Goal: Task Accomplishment & Management: Complete application form

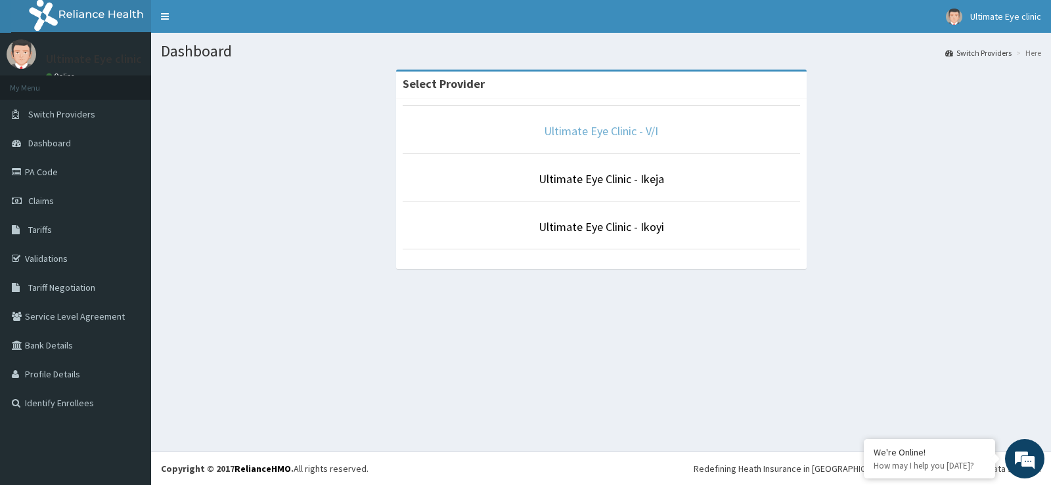
click at [607, 127] on link "Ultimate Eye Clinic - V/I" at bounding box center [601, 130] width 114 height 15
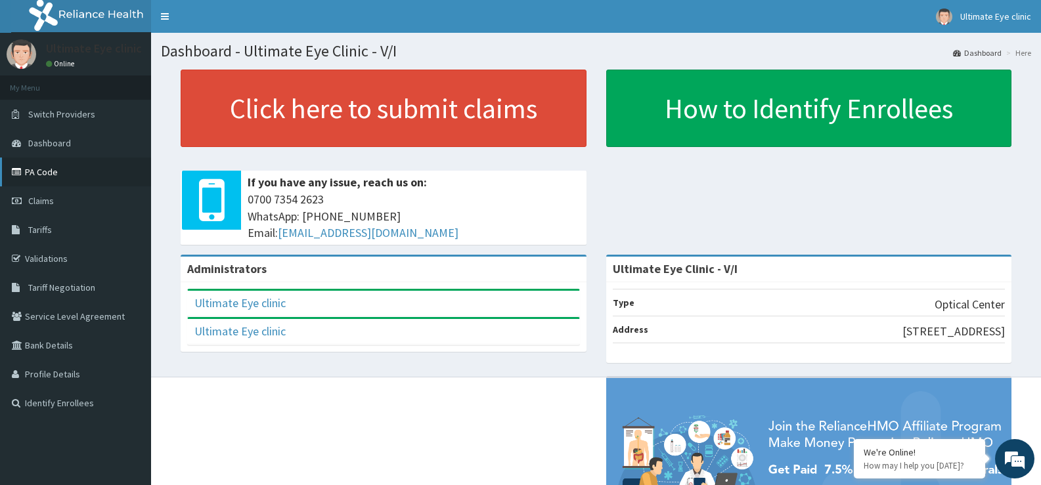
click at [49, 178] on link "PA Code" at bounding box center [75, 172] width 151 height 29
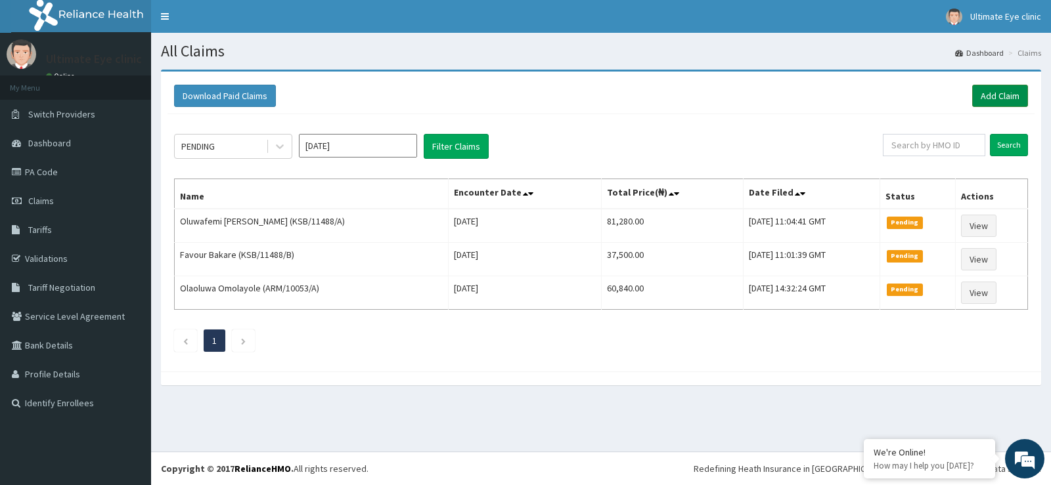
click at [987, 97] on link "Add Claim" at bounding box center [1000, 96] width 56 height 22
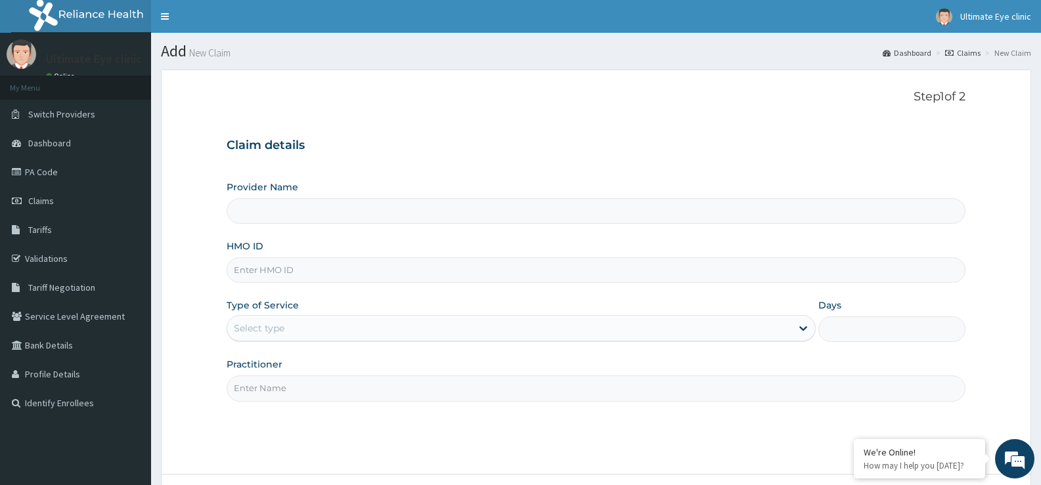
type input "Ultimate Eye Clinic - V/I"
click at [298, 266] on input "HMO ID" at bounding box center [596, 270] width 739 height 26
type input "KSB/01533/A"
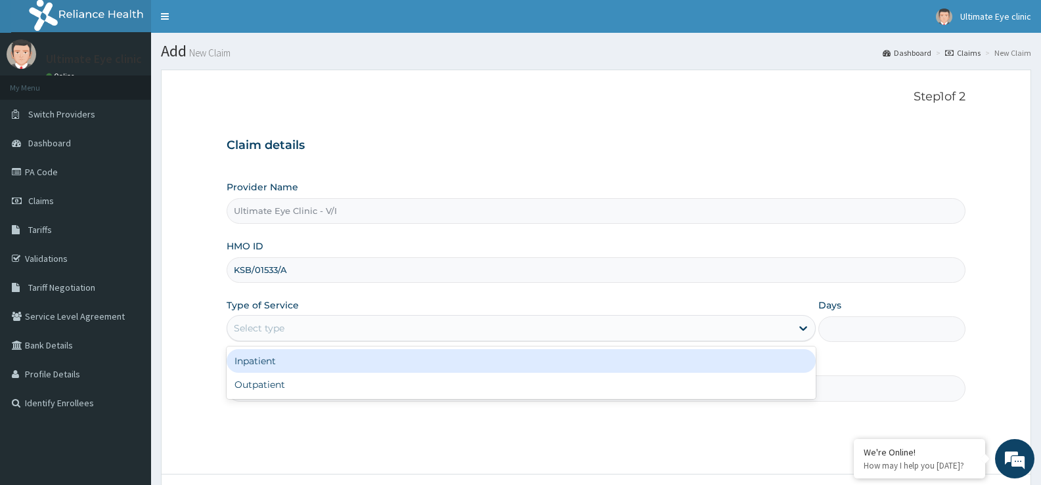
click at [263, 326] on div "Select type" at bounding box center [259, 328] width 51 height 13
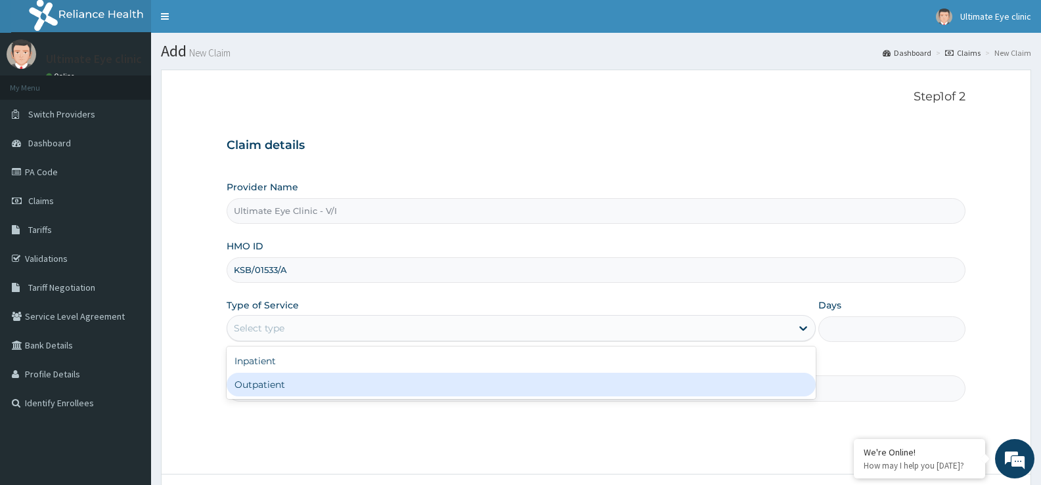
click at [260, 384] on div "Outpatient" at bounding box center [521, 385] width 588 height 24
type input "1"
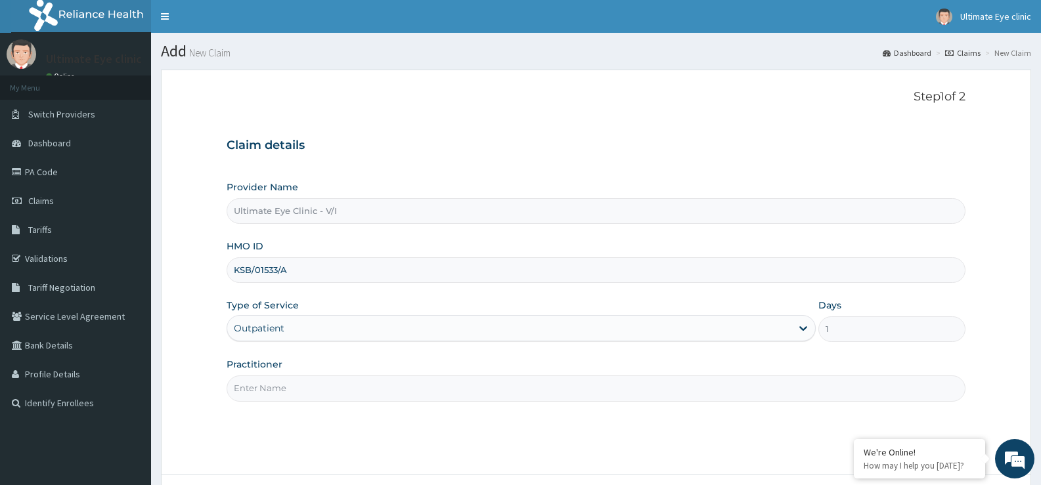
click at [259, 390] on input "Practitioner" at bounding box center [596, 389] width 739 height 26
type input "[PERSON_NAME]"
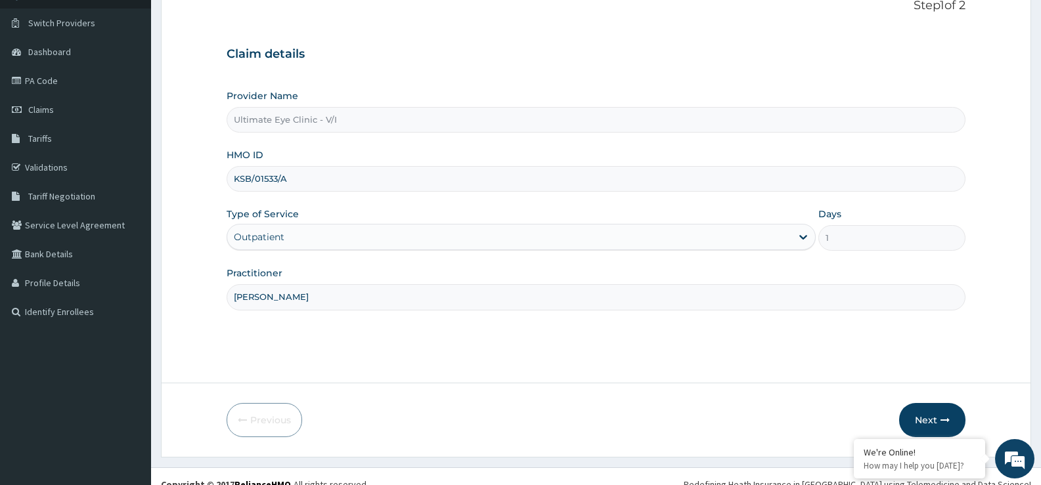
scroll to position [107, 0]
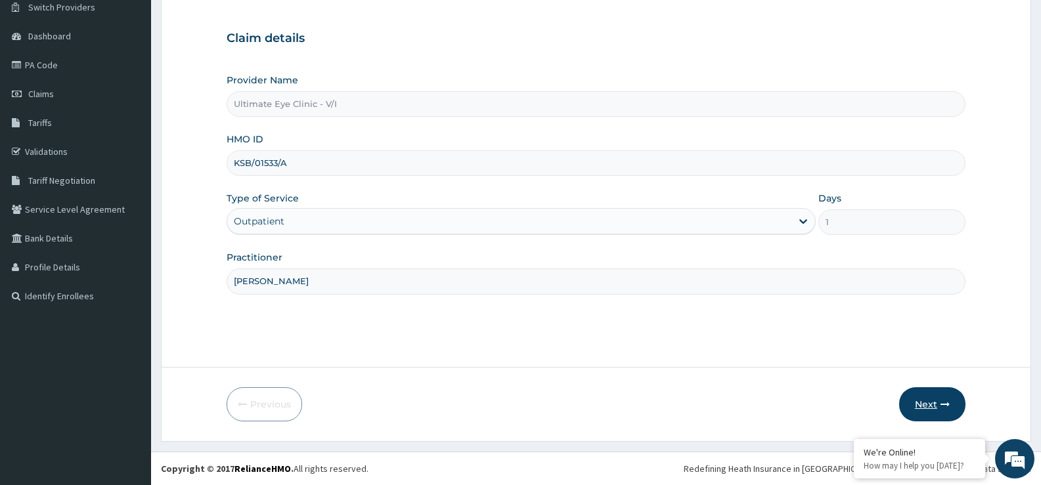
click at [940, 411] on button "Next" at bounding box center [932, 404] width 66 height 34
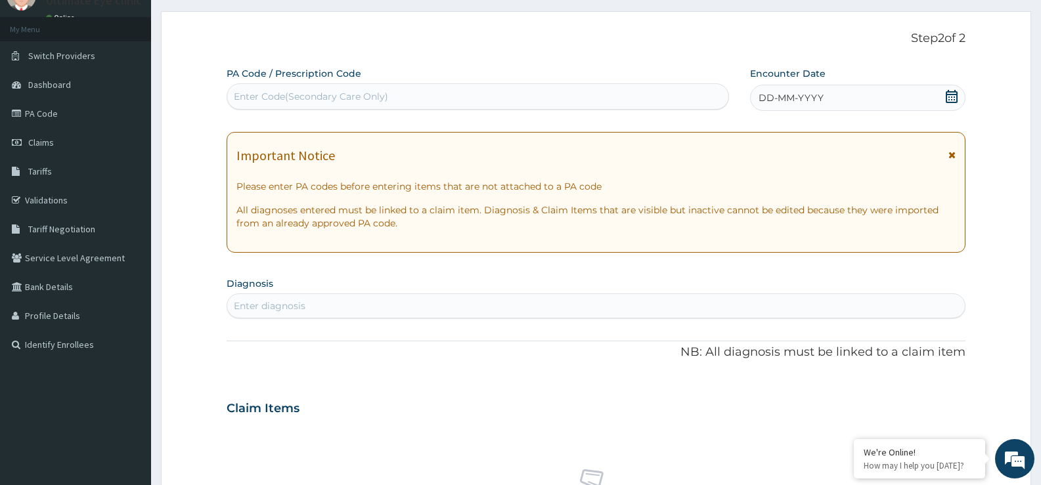
scroll to position [0, 0]
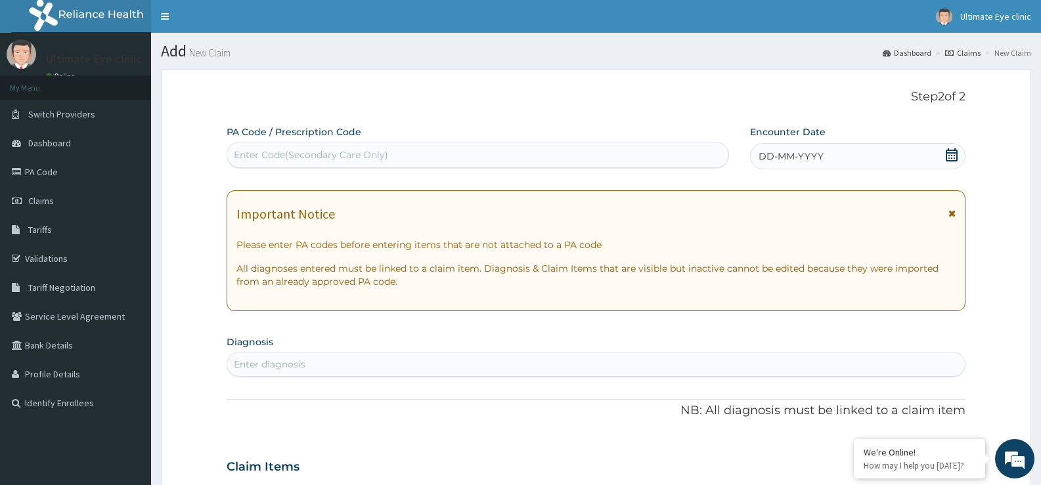
click at [553, 155] on div "Enter Code(Secondary Care Only)" at bounding box center [477, 154] width 501 height 21
drag, startPoint x: 553, startPoint y: 155, endPoint x: 378, endPoint y: 147, distance: 175.5
click at [377, 147] on div "Enter Code(Secondary Care Only)" at bounding box center [477, 154] width 501 height 21
paste input "PA/59EBB5"
type input "PA/59EBB5"
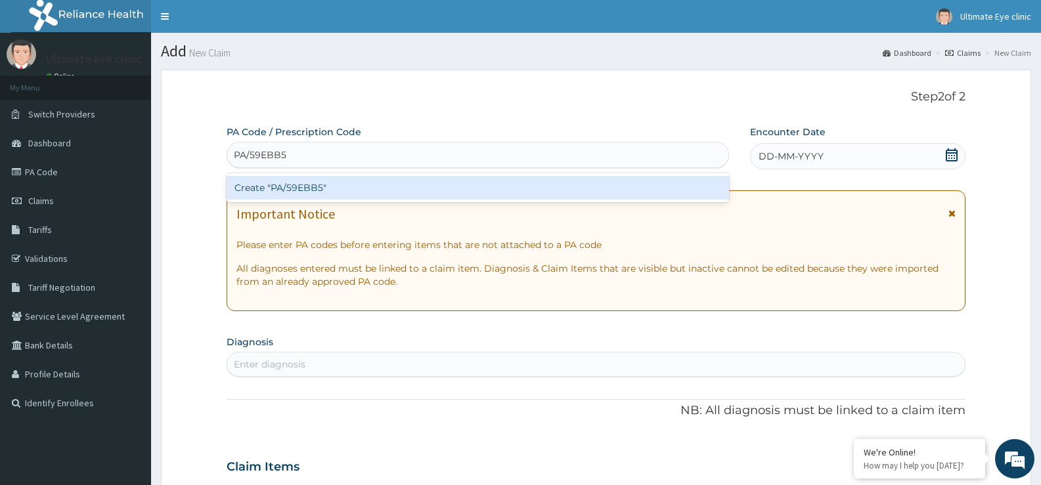
click at [369, 185] on div "Create "PA/59EBB5"" at bounding box center [478, 188] width 502 height 24
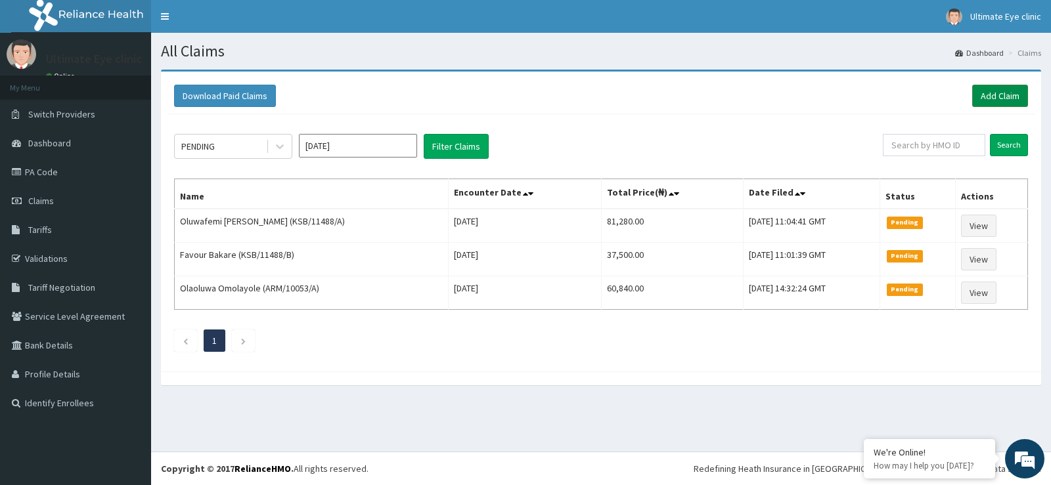
click at [988, 97] on link "Add Claim" at bounding box center [1000, 96] width 56 height 22
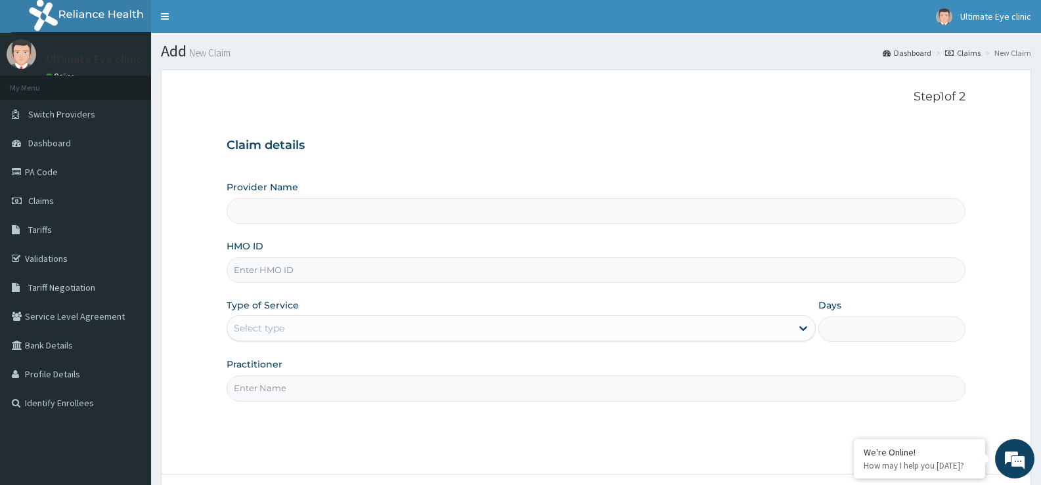
type input "Ultimate Eye Clinic - V/I"
click at [334, 274] on input "HMO ID" at bounding box center [596, 270] width 739 height 26
click at [264, 274] on input "KSB/01533/A" at bounding box center [596, 270] width 739 height 26
type input "KSB/10533/A"
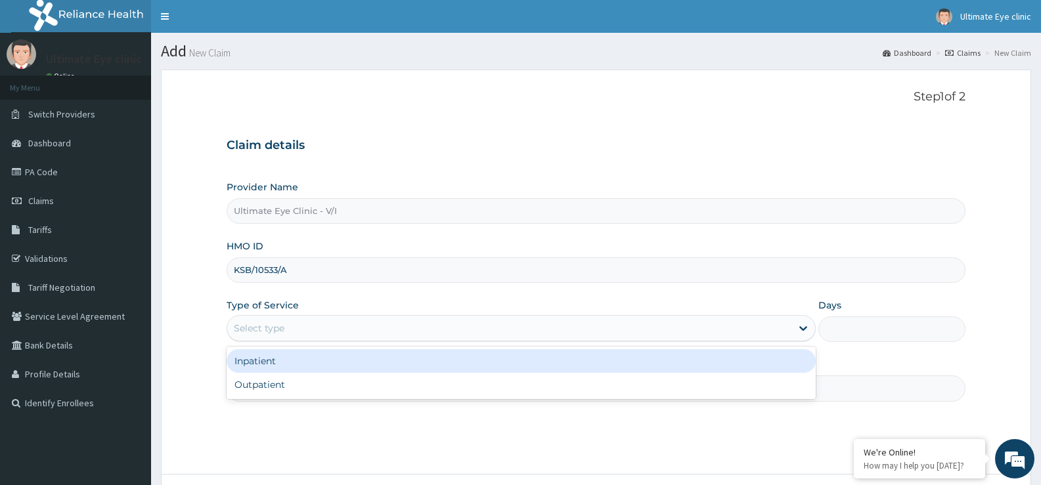
click at [301, 328] on div "Select type" at bounding box center [508, 328] width 563 height 21
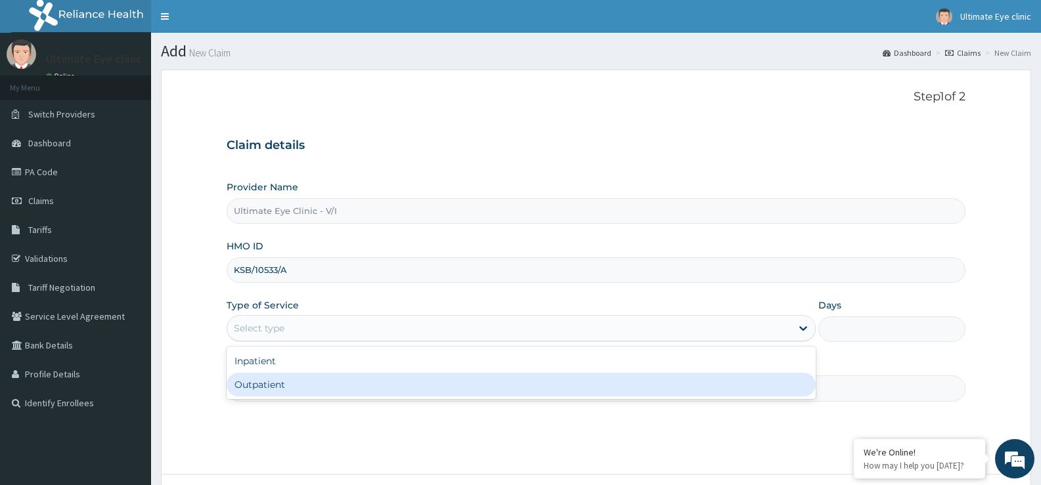
click at [282, 383] on div "Outpatient" at bounding box center [521, 385] width 588 height 24
type input "1"
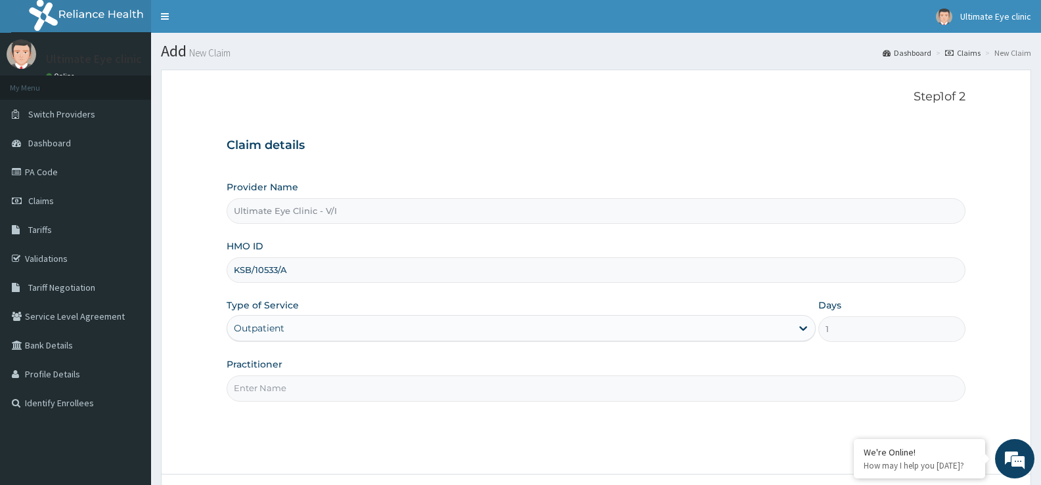
click at [314, 392] on input "Practitioner" at bounding box center [596, 389] width 739 height 26
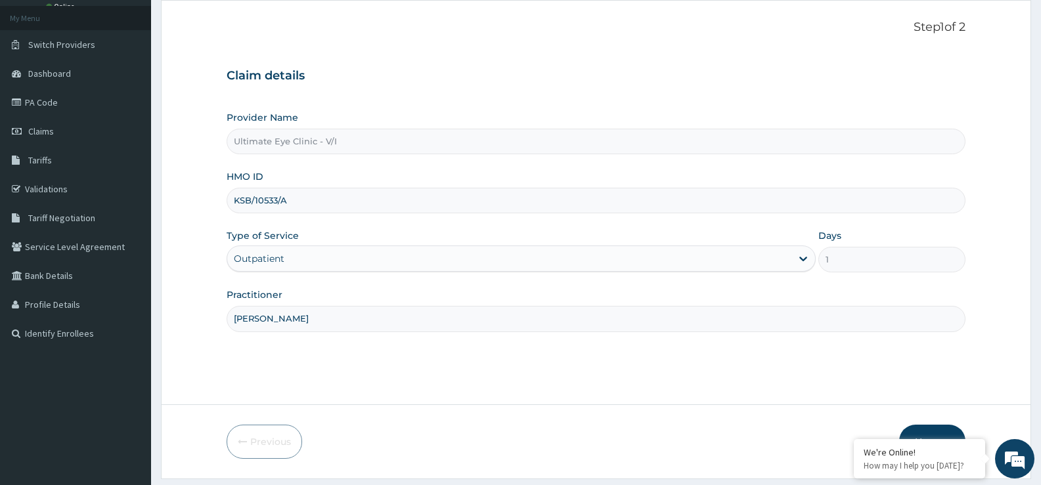
scroll to position [107, 0]
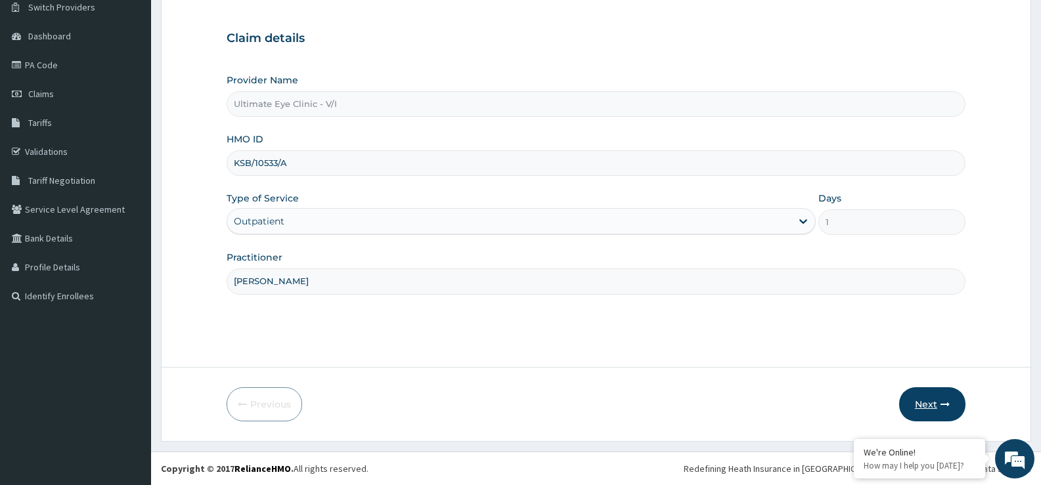
type input "DR AMAKA"
click at [907, 399] on button "Next" at bounding box center [932, 404] width 66 height 34
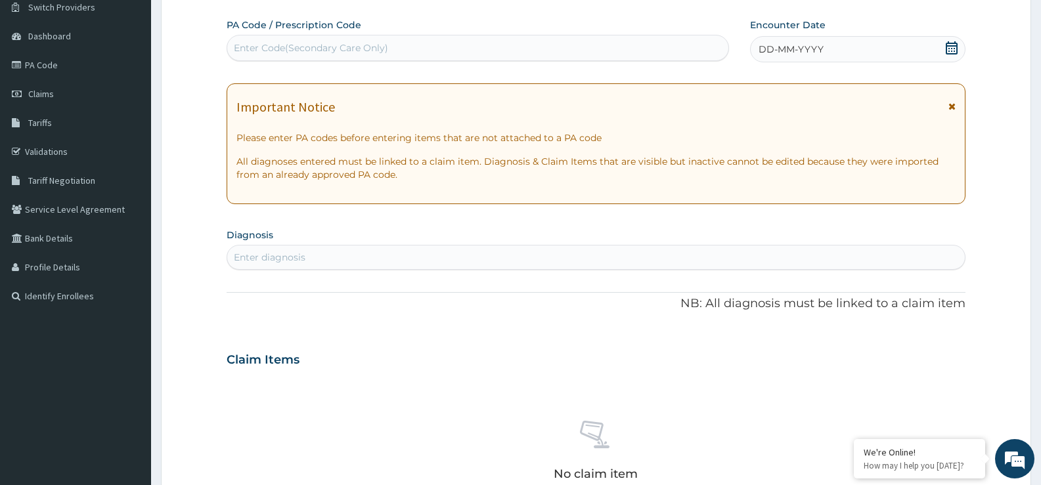
click at [400, 43] on div "Enter Code(Secondary Care Only)" at bounding box center [477, 47] width 501 height 21
paste input "PA/59EBB5"
type input "PA/59EBB5"
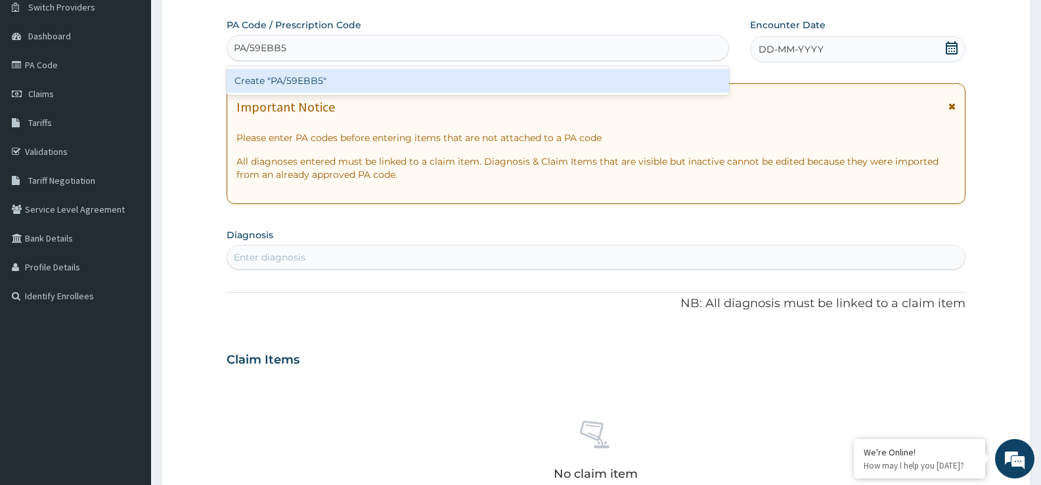
click at [381, 75] on div "Create "PA/59EBB5"" at bounding box center [478, 81] width 502 height 24
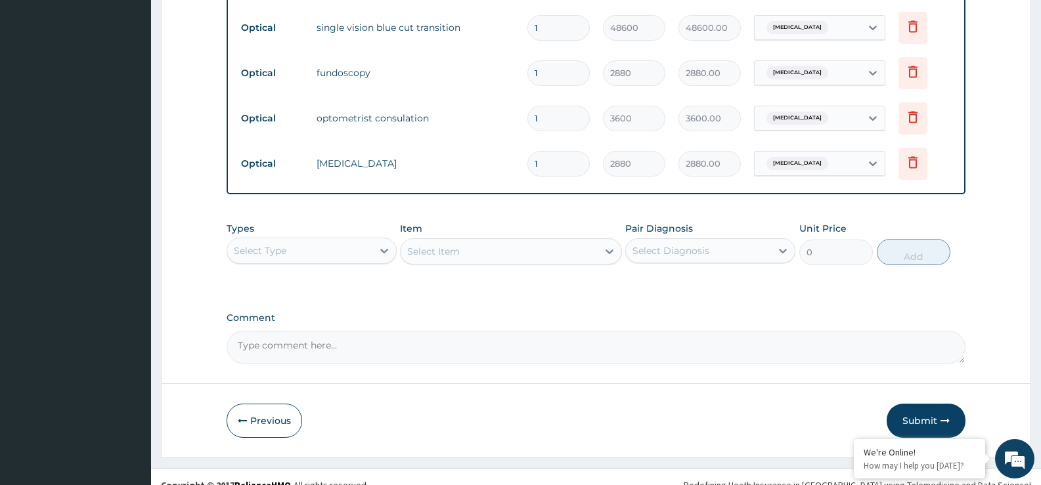
scroll to position [626, 0]
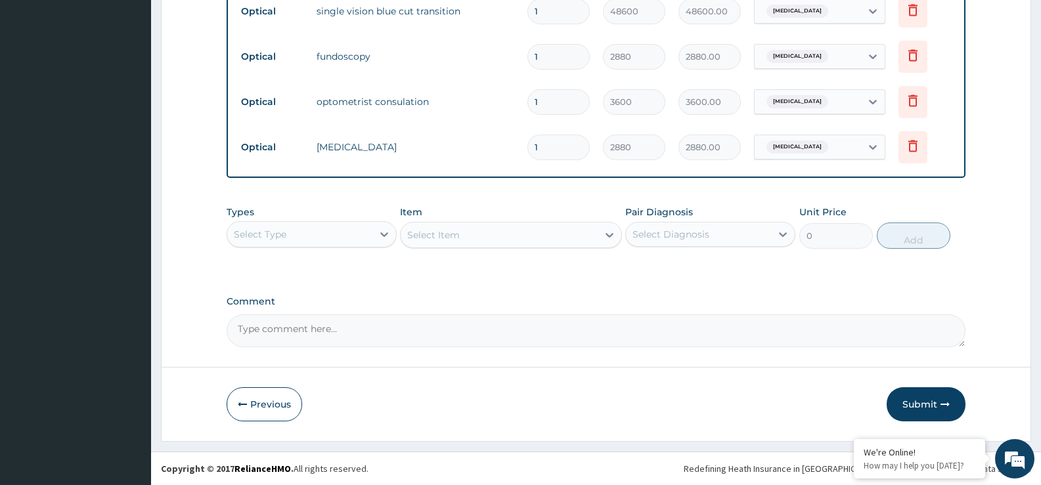
click at [476, 339] on textarea "Comment" at bounding box center [596, 331] width 739 height 33
type textarea "S"
click at [319, 330] on textarea "LENS: 35,000.00 (LIMIT)" at bounding box center [596, 331] width 739 height 33
type textarea "LENS: 35,000.00 (STATED LIMIT)"
click at [903, 404] on button "Submit" at bounding box center [925, 404] width 79 height 34
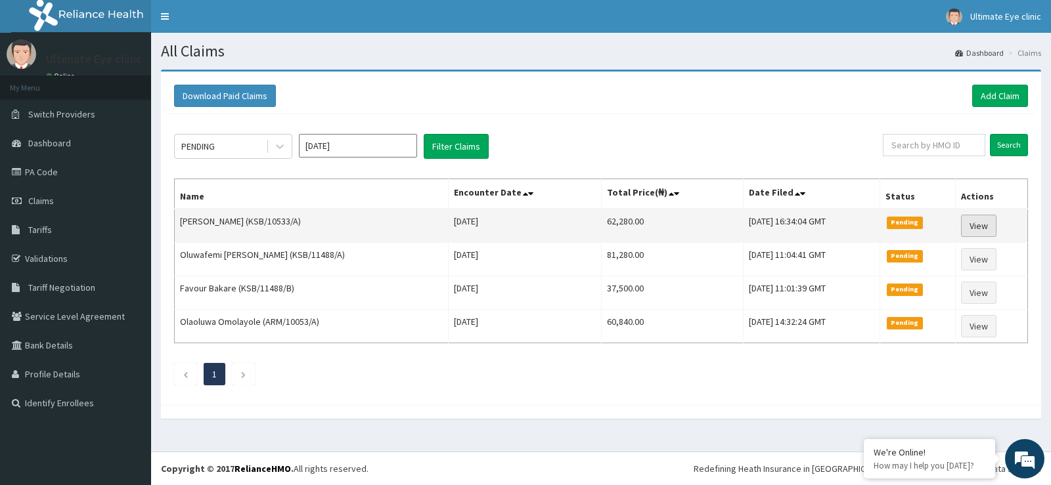
click at [984, 232] on link "View" at bounding box center [978, 226] width 35 height 22
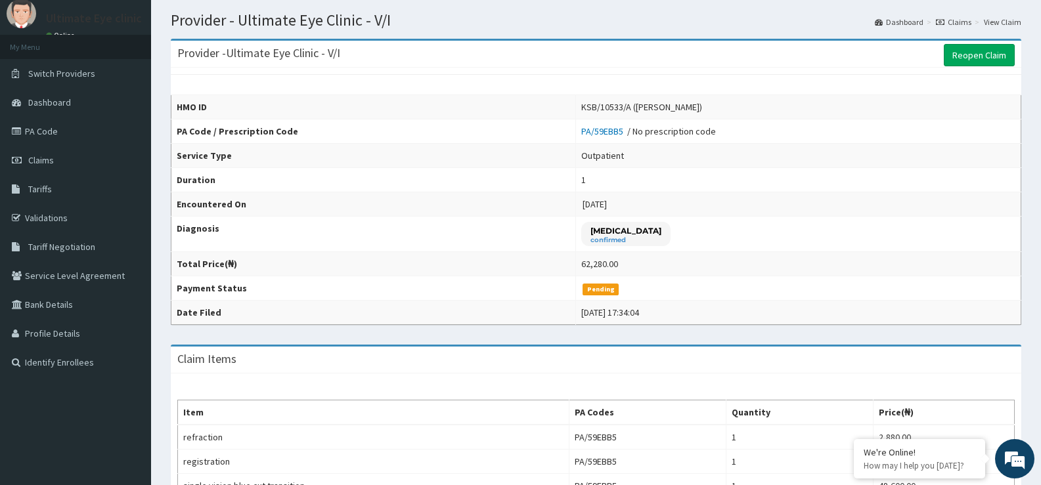
scroll to position [19, 0]
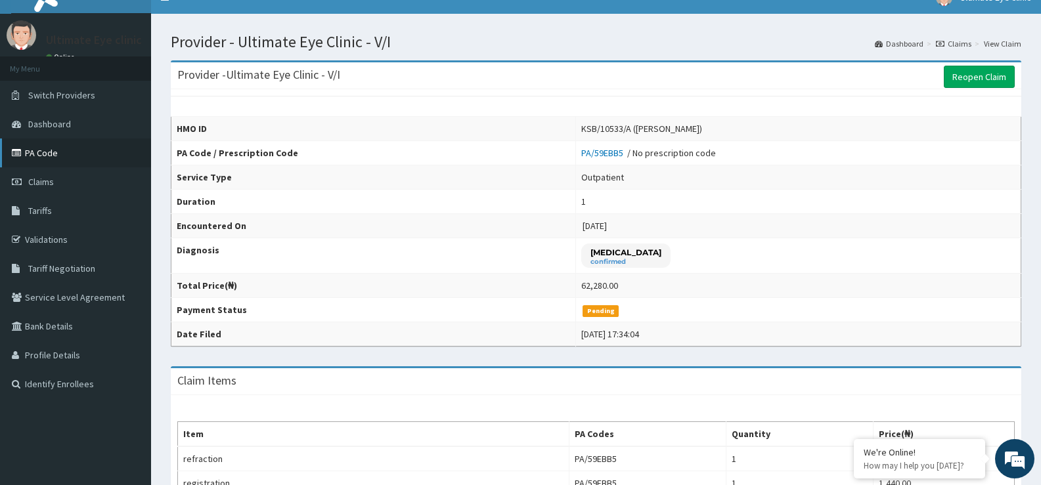
click at [52, 158] on link "PA Code" at bounding box center [75, 153] width 151 height 29
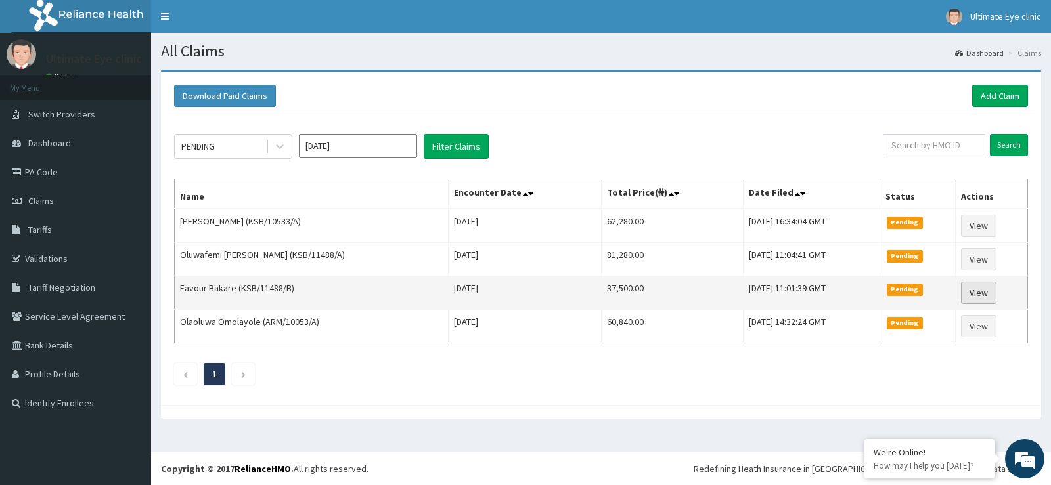
click at [986, 295] on link "View" at bounding box center [978, 293] width 35 height 22
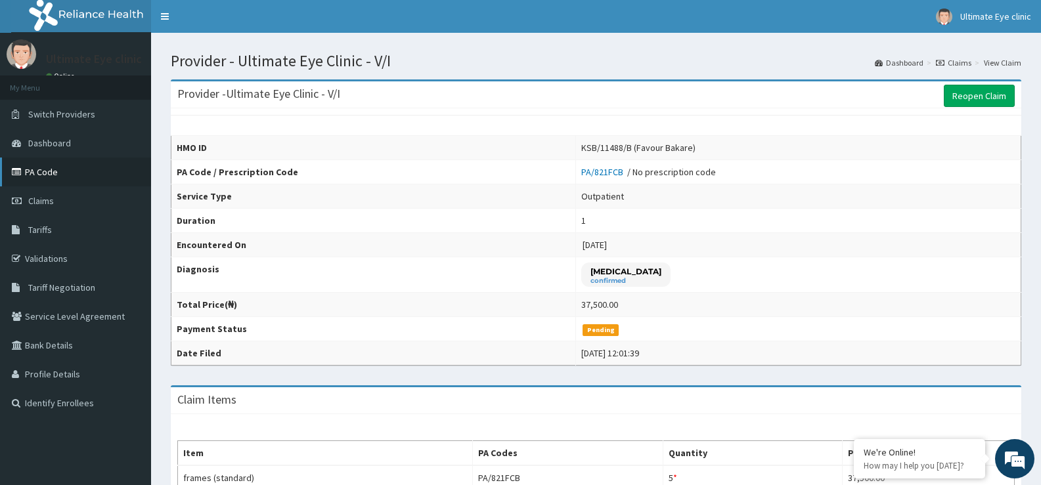
click at [46, 164] on link "PA Code" at bounding box center [75, 172] width 151 height 29
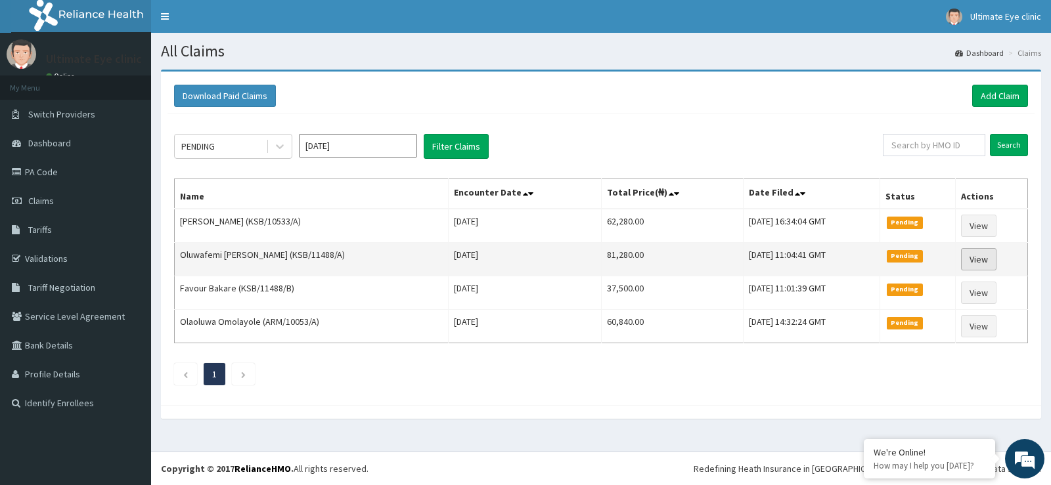
click at [986, 264] on link "View" at bounding box center [978, 259] width 35 height 22
